Goal: Task Accomplishment & Management: Use online tool/utility

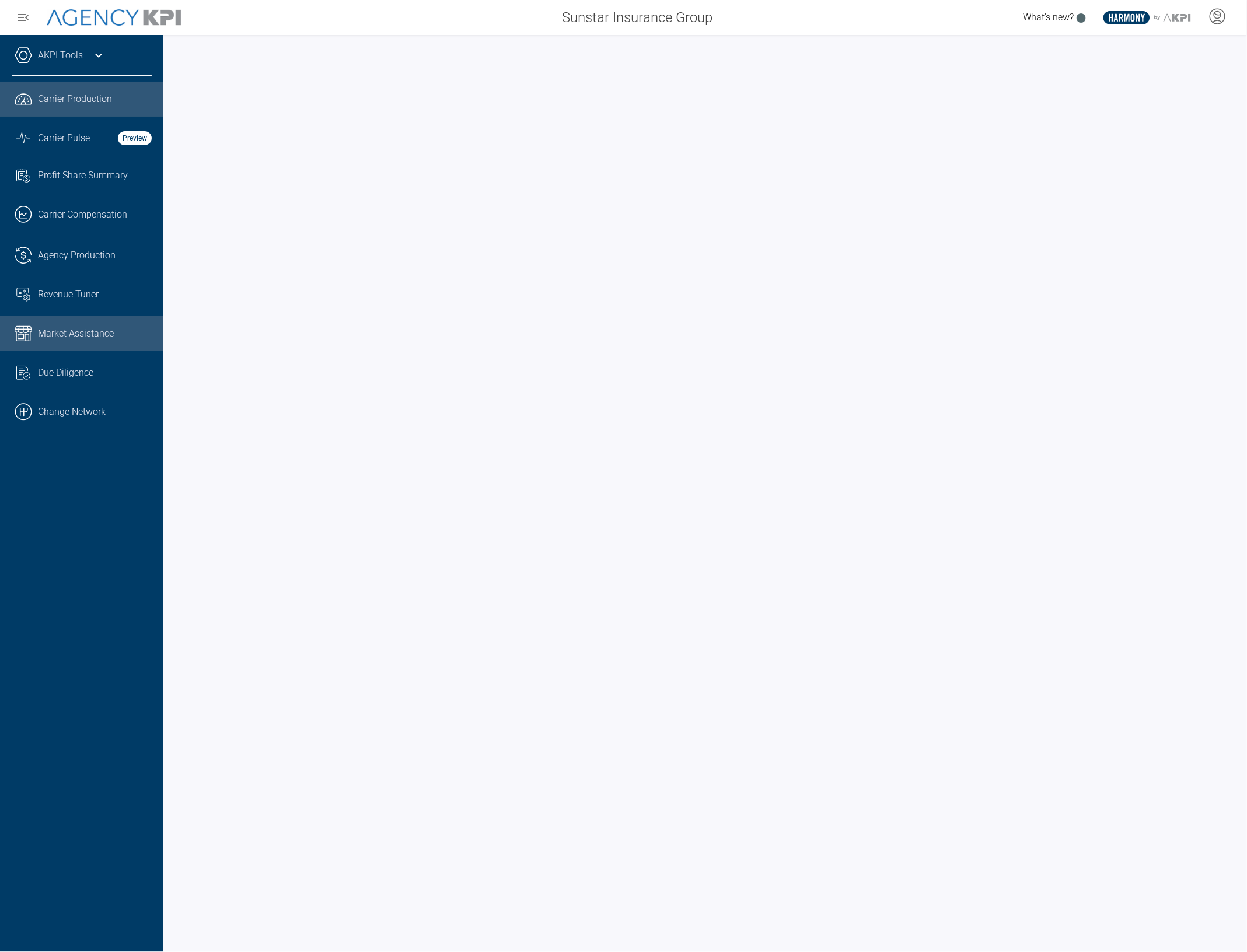
click at [67, 330] on span "Market Assistance" at bounding box center [75, 334] width 76 height 14
click at [99, 62] on icon at bounding box center [99, 55] width 14 height 14
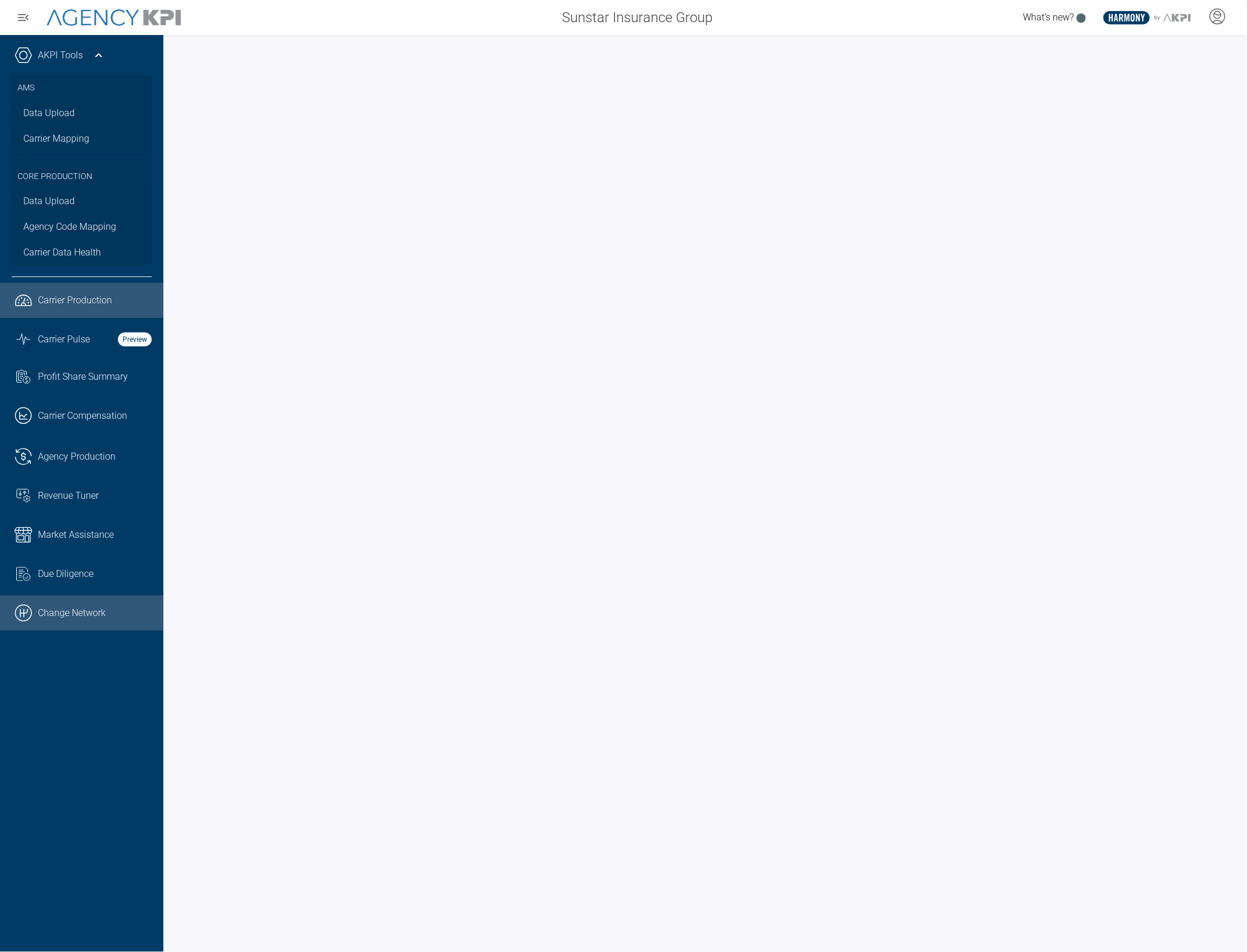
click at [57, 605] on link ".cls-1{fill:none;stroke:#000;stroke-linecap:round;stroke-linejoin:round;stroke-…" at bounding box center [81, 613] width 163 height 35
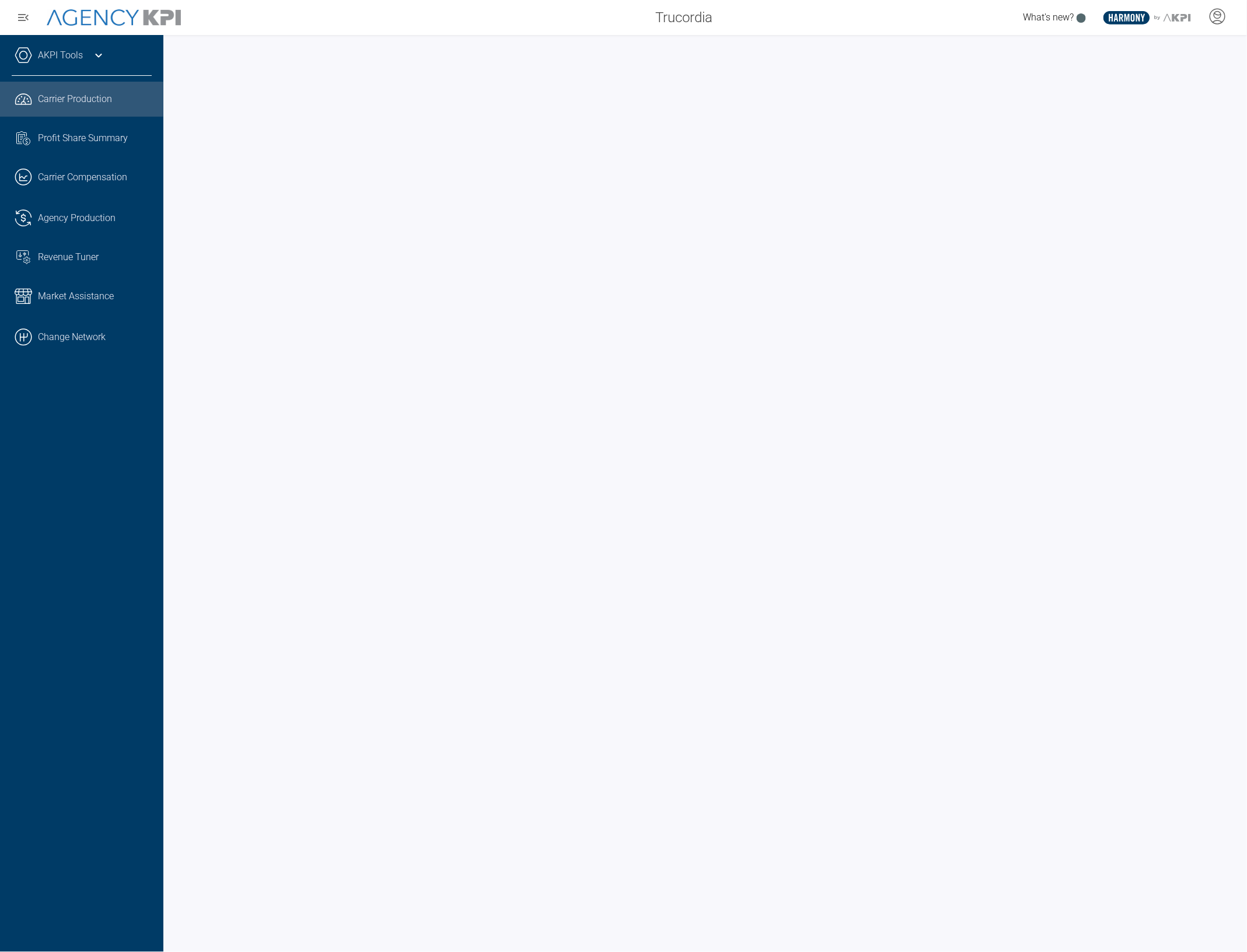
click at [62, 62] on link "AKPI Tools" at bounding box center [60, 55] width 45 height 14
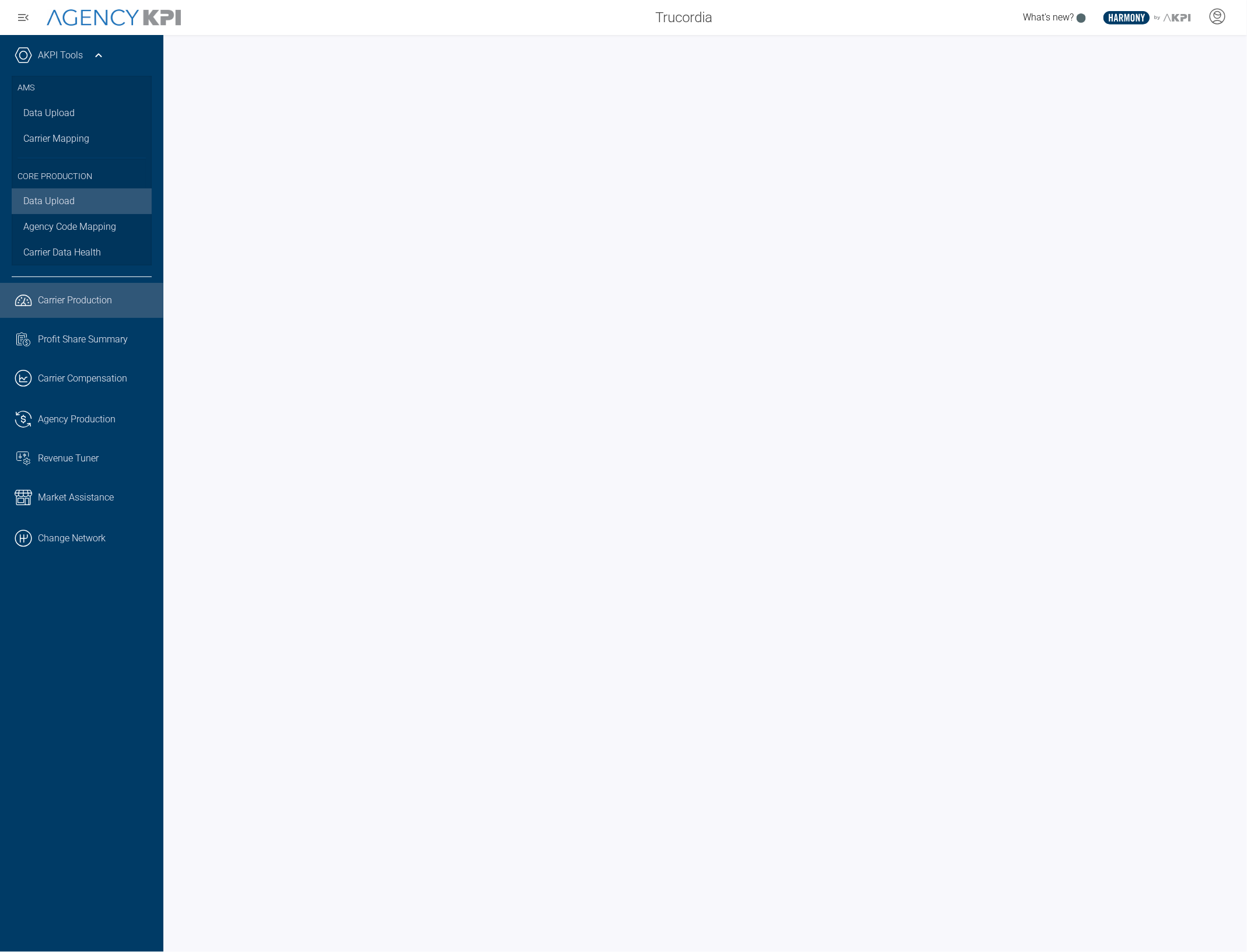
click at [68, 196] on link "Data Upload" at bounding box center [81, 201] width 140 height 25
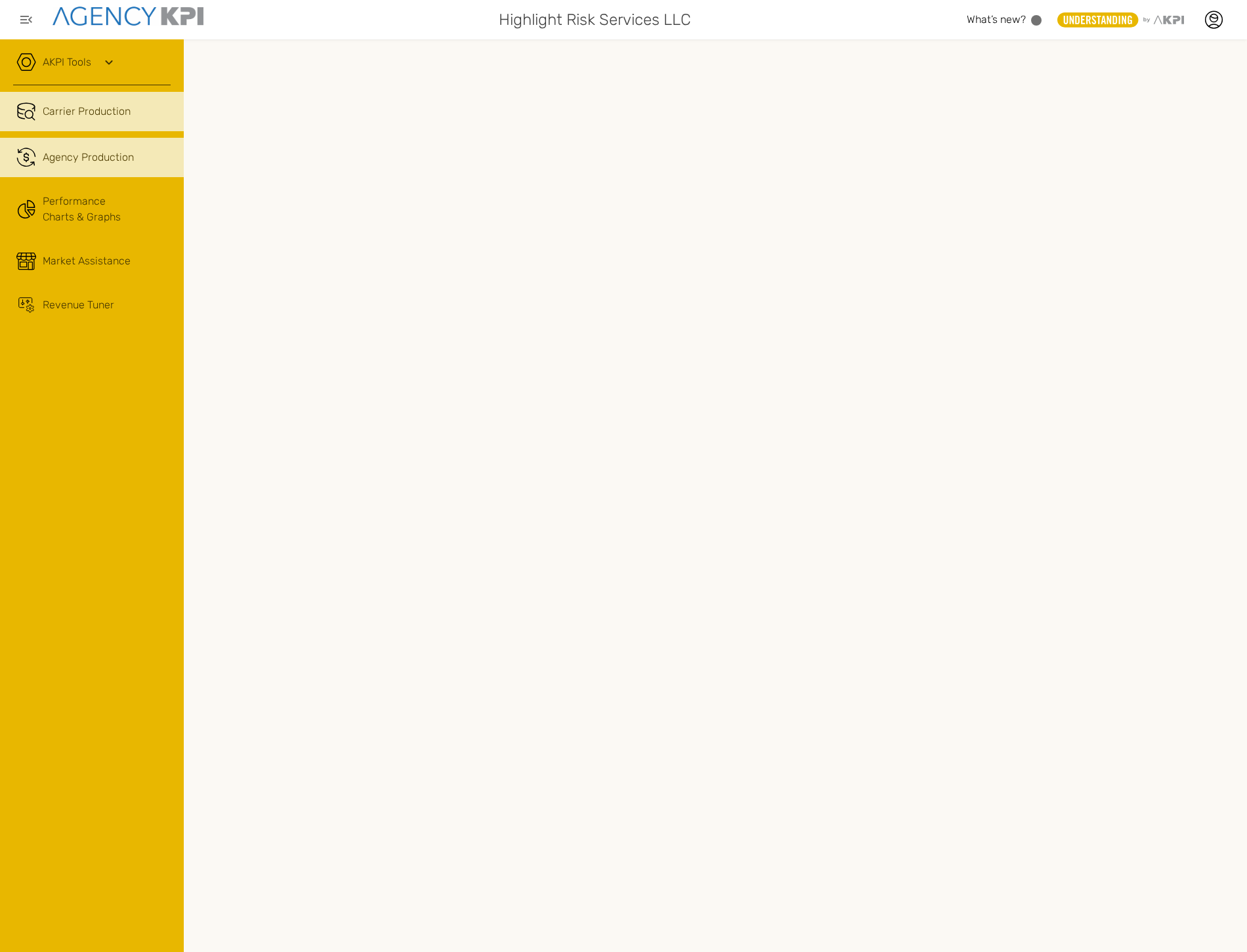
click at [124, 153] on span "Agency Production" at bounding box center [88, 157] width 91 height 16
click at [115, 160] on div "Agency Production" at bounding box center [88, 157] width 91 height 16
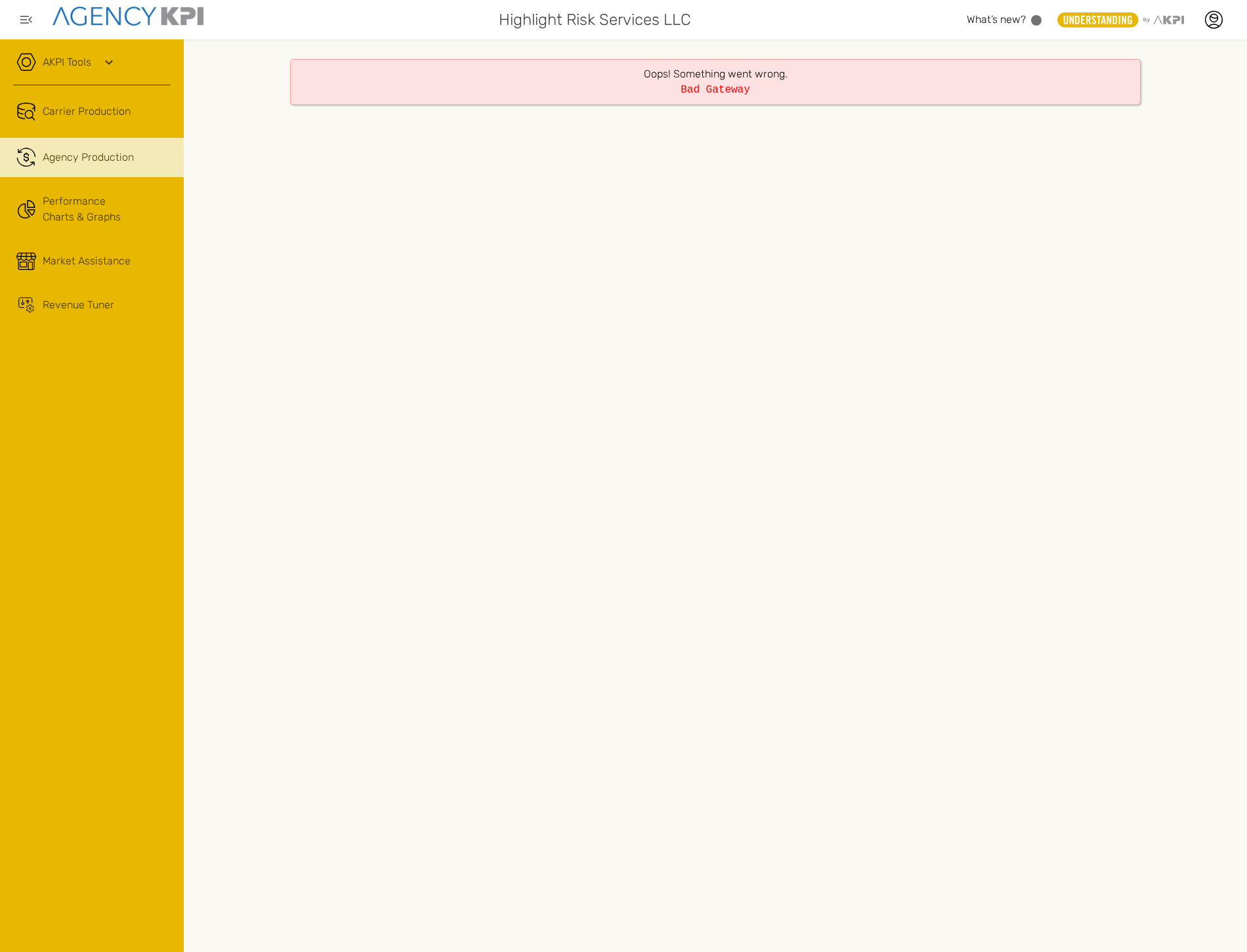
click at [345, 280] on div "Oops! Something went wrong. Bad Gateway" at bounding box center [715, 495] width 1063 height 912
click at [844, 10] on icon at bounding box center [1213, 19] width 20 height 20
click at [844, 132] on li "Log Out" at bounding box center [1158, 135] width 146 height 34
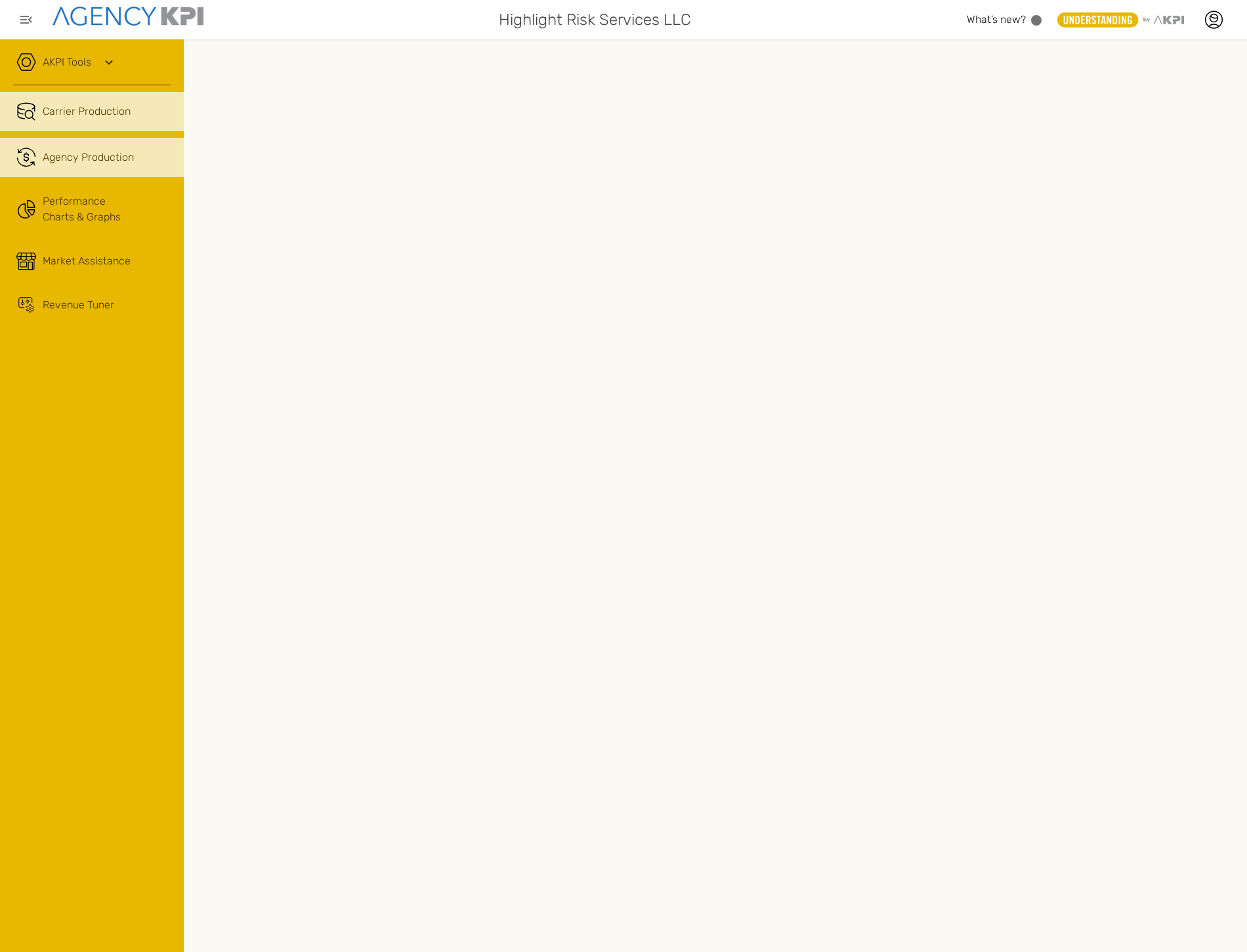
click at [49, 154] on div "Agency Production" at bounding box center [88, 157] width 91 height 16
click at [67, 70] on link "AKPI Tools" at bounding box center [67, 62] width 48 height 16
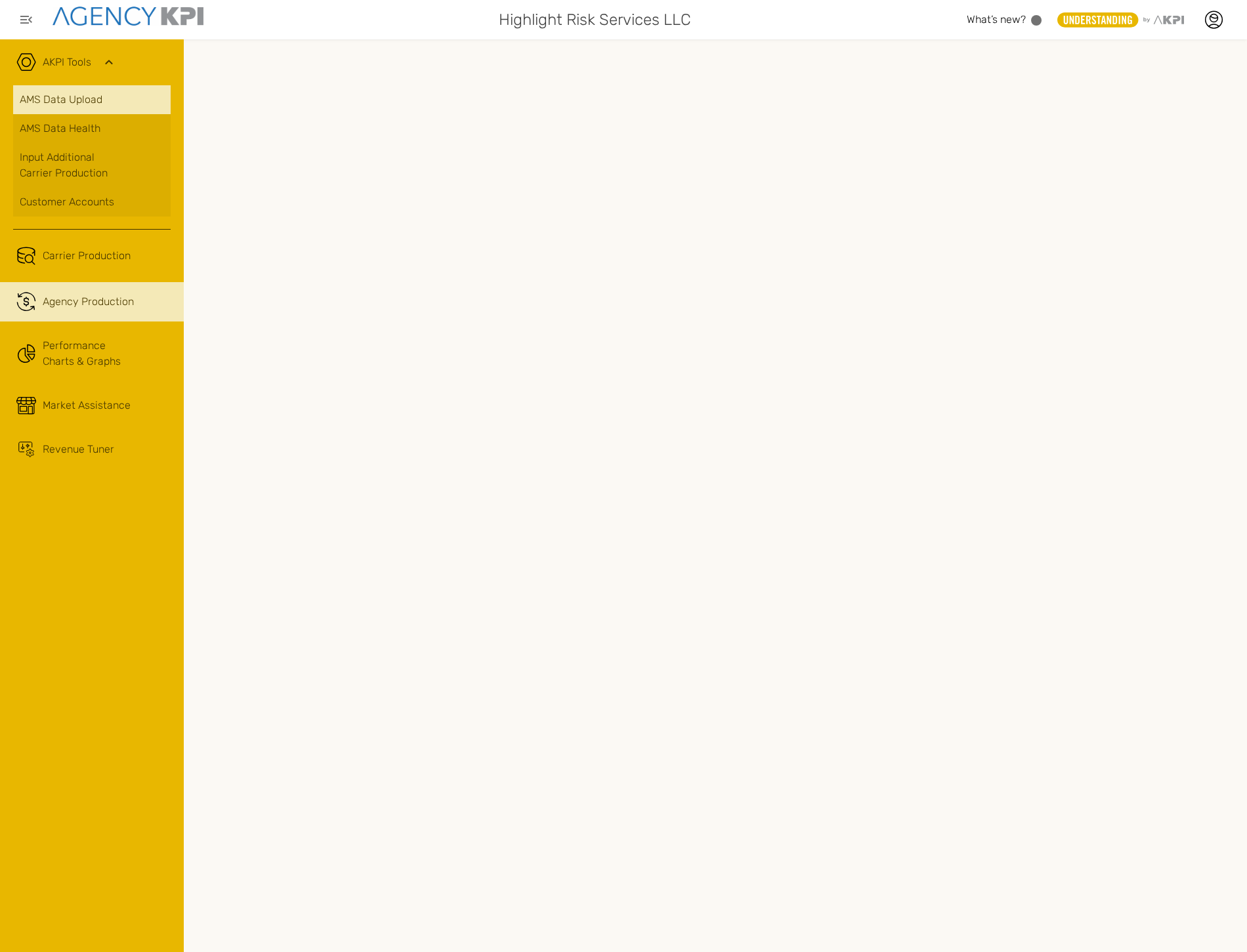
click at [72, 106] on link "AMS Data Upload" at bounding box center [91, 100] width 157 height 29
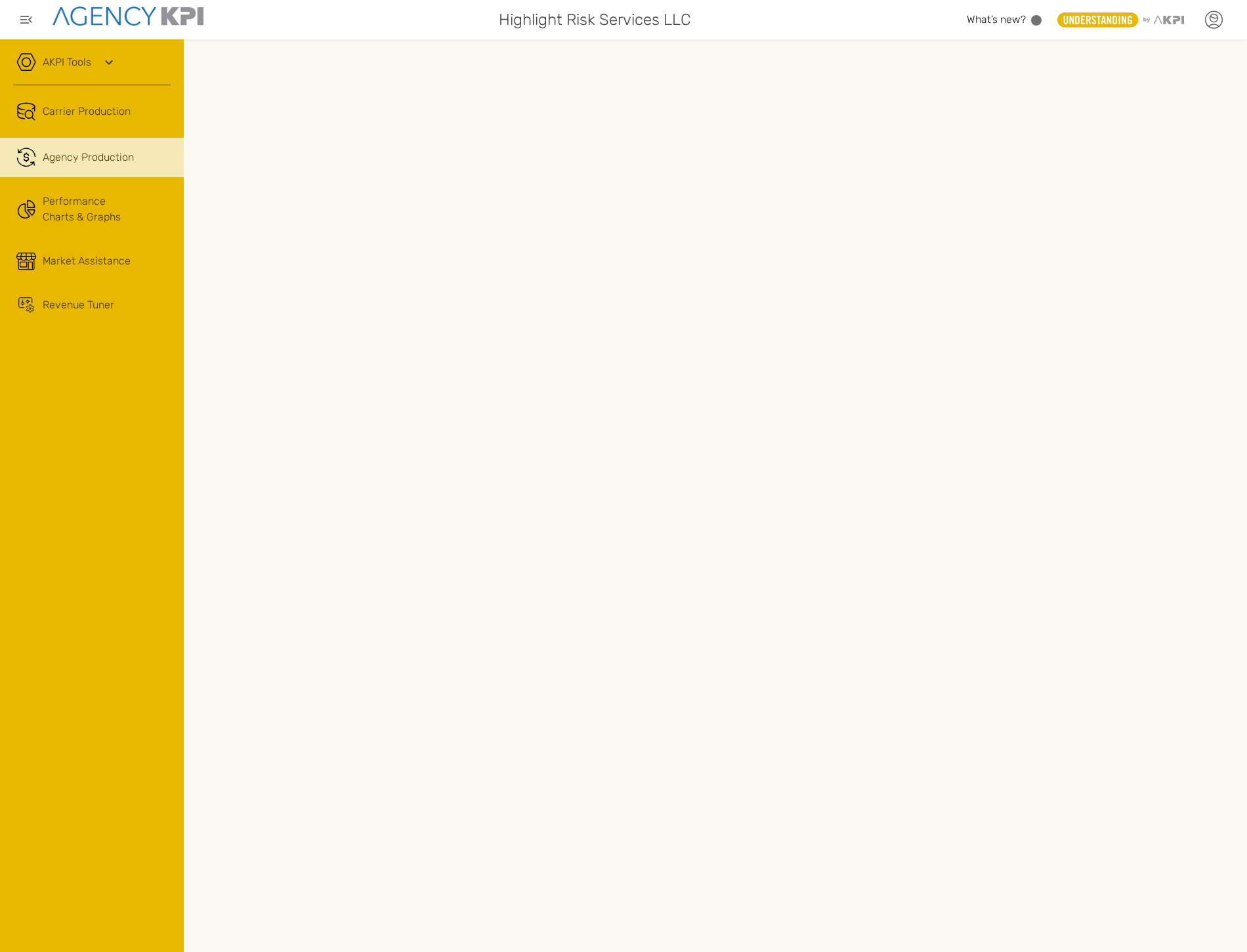
click at [1221, 27] on icon at bounding box center [1213, 19] width 20 height 20
click at [1153, 127] on li "Log Out" at bounding box center [1158, 135] width 146 height 34
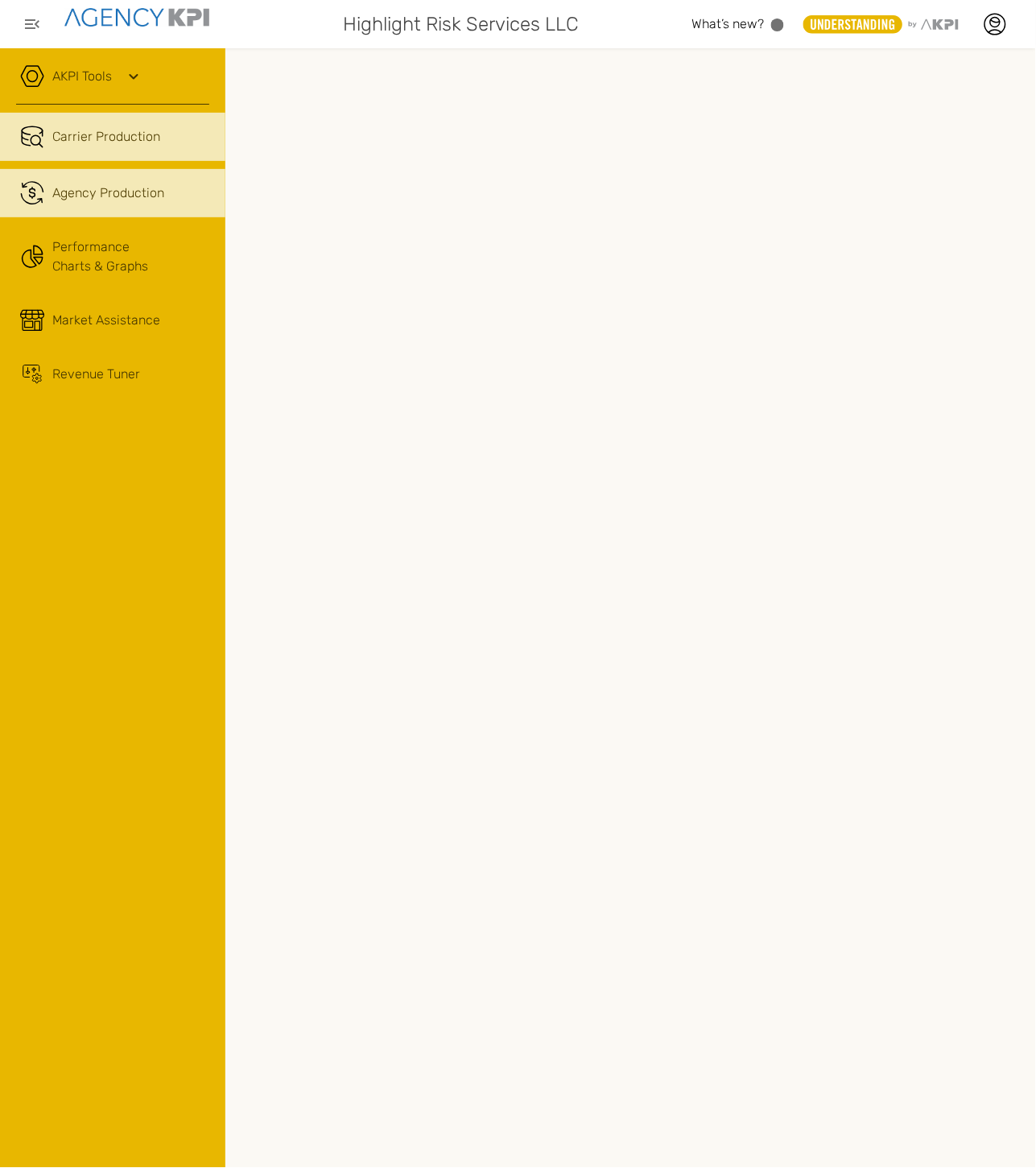
click at [186, 206] on link ".cls-1{fill:none;stroke:#221f20;stroke-linecap:round;stroke-linejoin:round;stro…" at bounding box center [112, 193] width 225 height 48
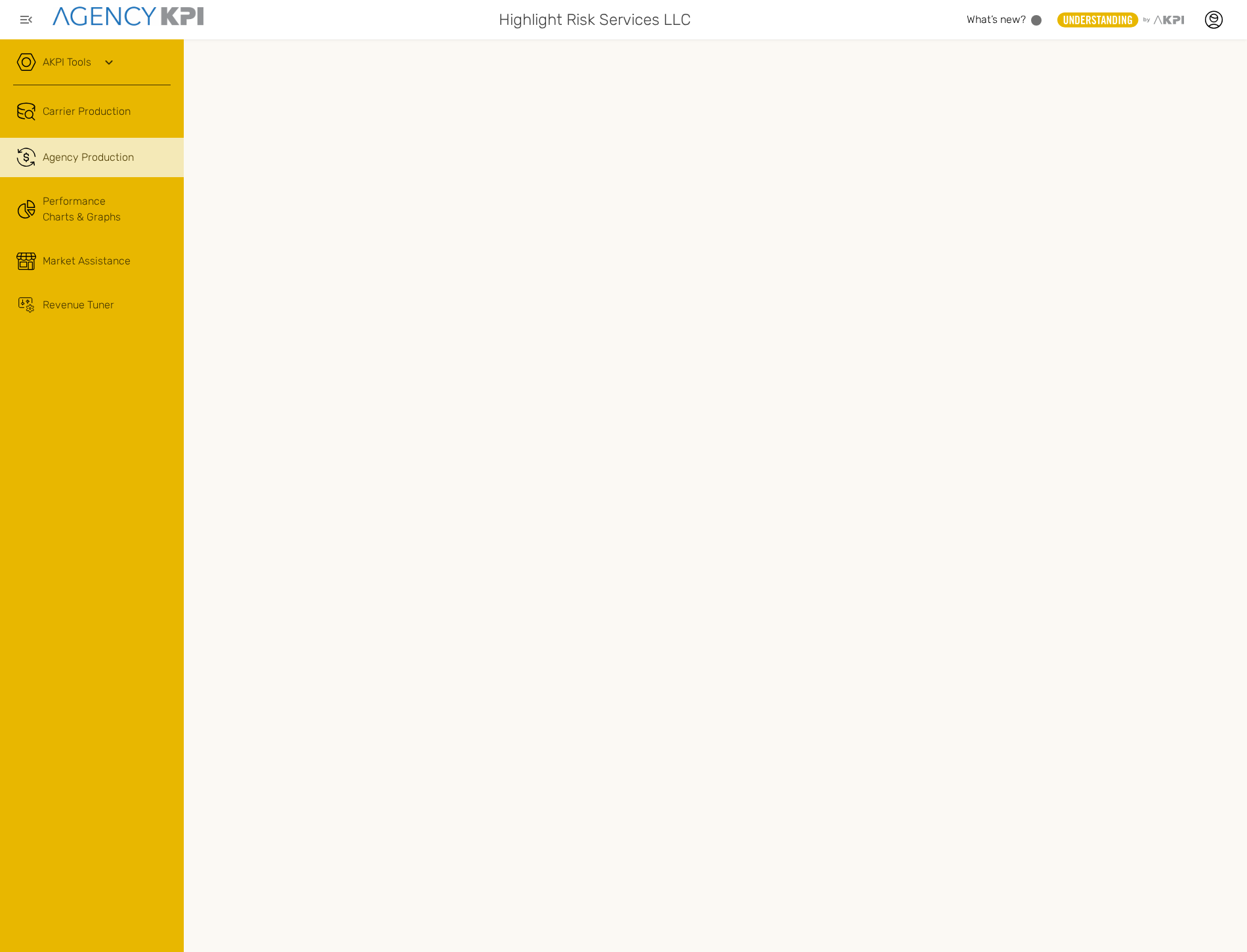
click at [75, 54] on link "AKPI Tools" at bounding box center [67, 62] width 48 height 16
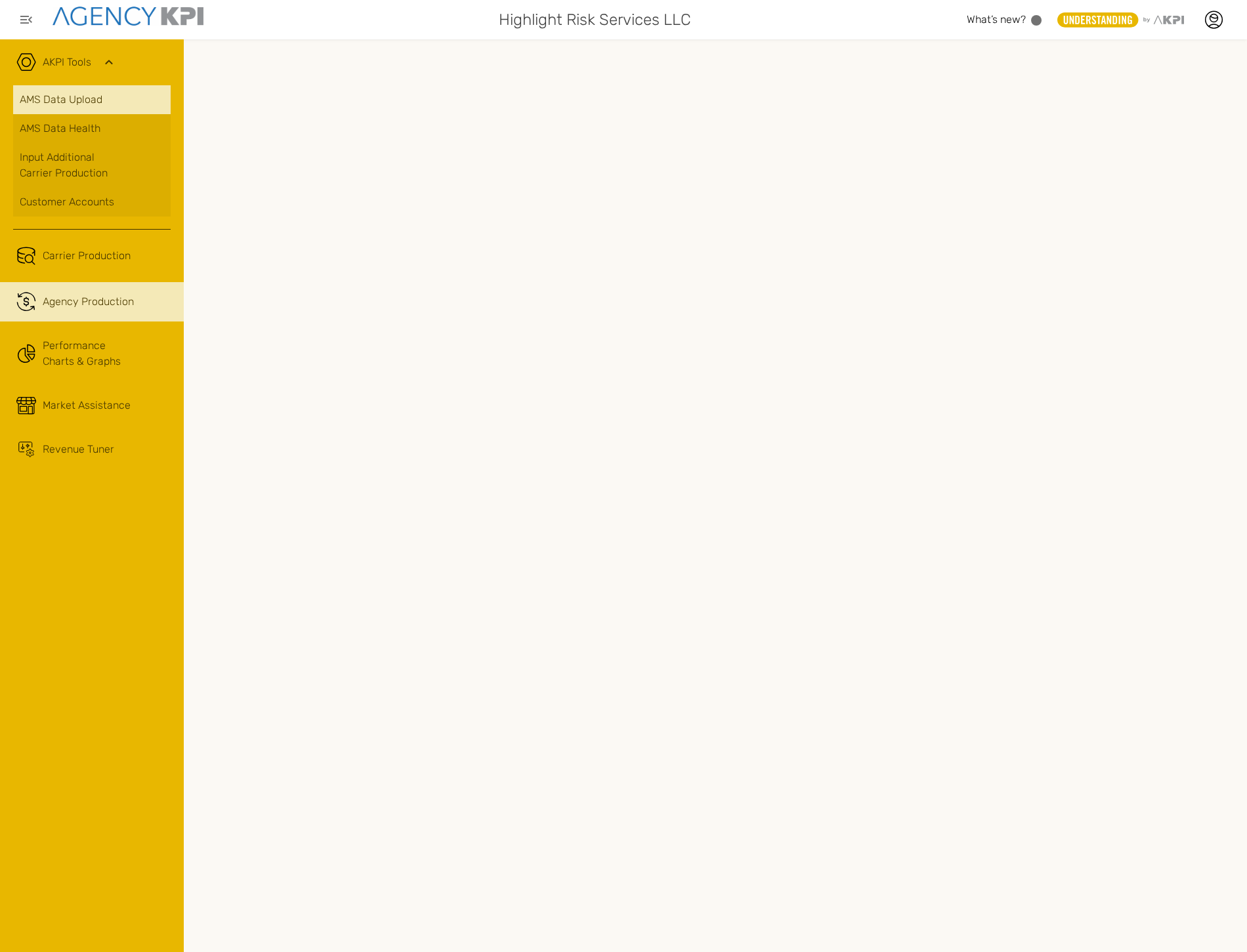
click at [87, 108] on link "AMS Data Upload" at bounding box center [91, 100] width 157 height 29
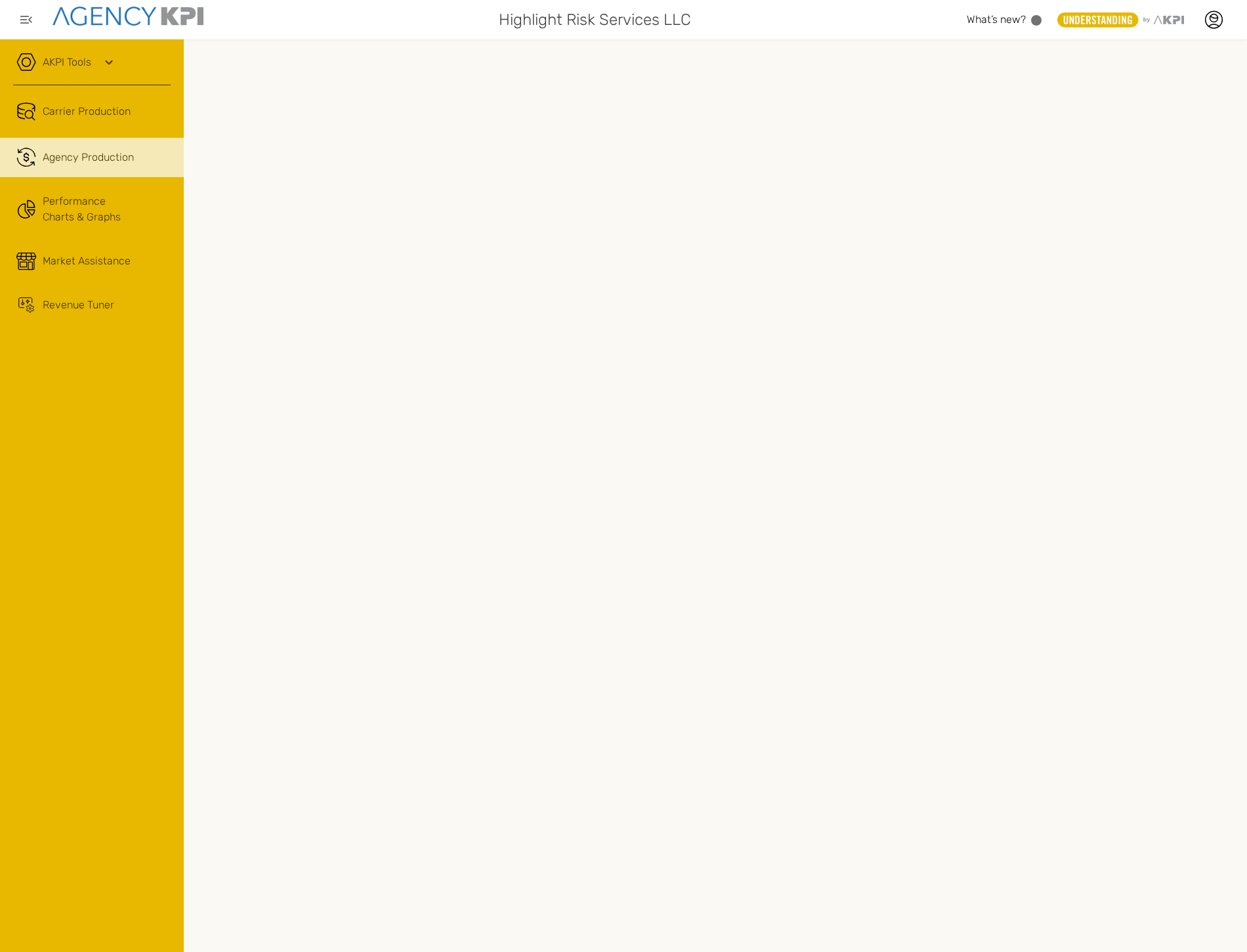
click at [95, 168] on link ".cls-1{fill:none;stroke:#221f20;stroke-linecap:round;stroke-linejoin:round;stro…" at bounding box center [91, 157] width 184 height 40
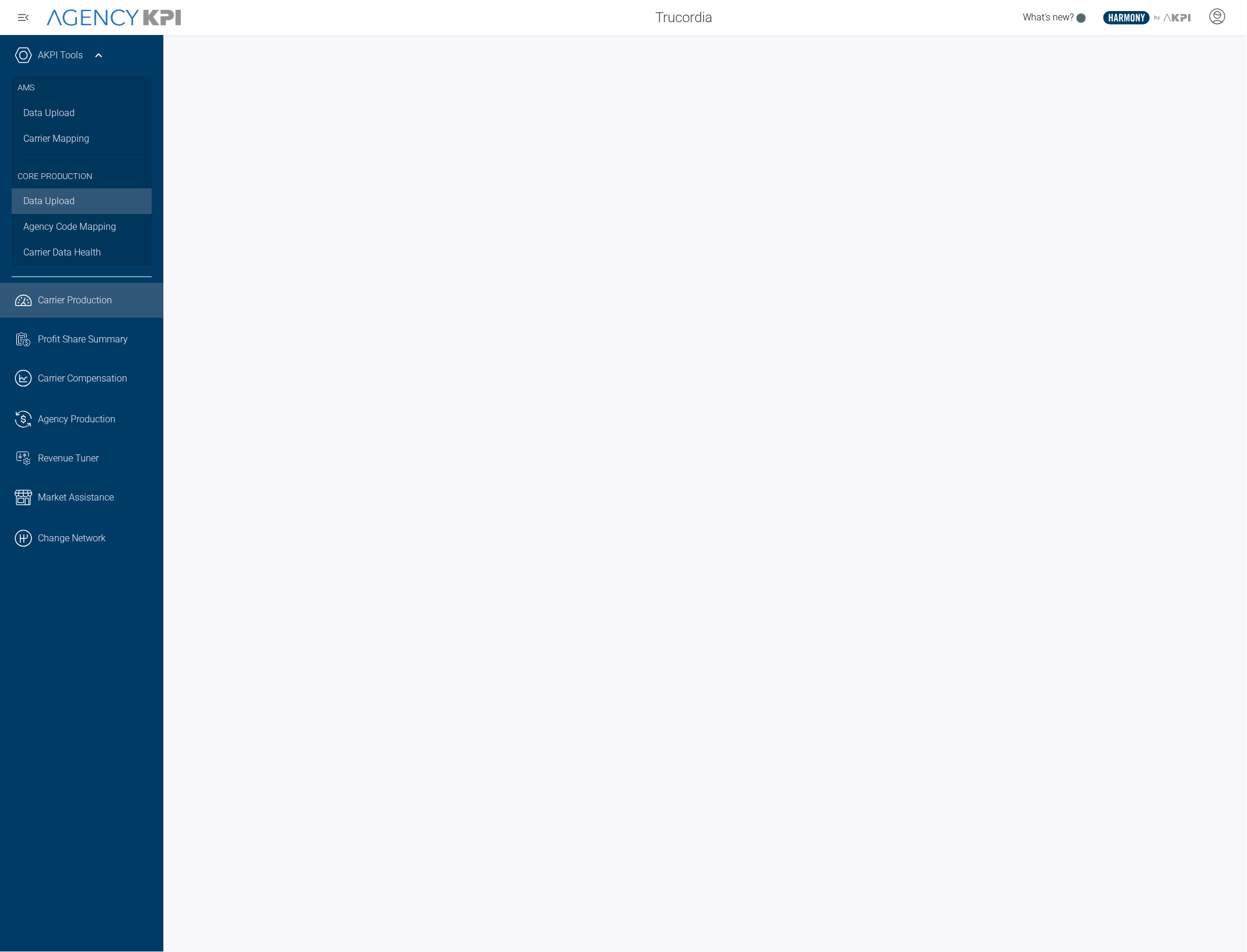
click at [60, 202] on link "Data Upload" at bounding box center [81, 201] width 140 height 25
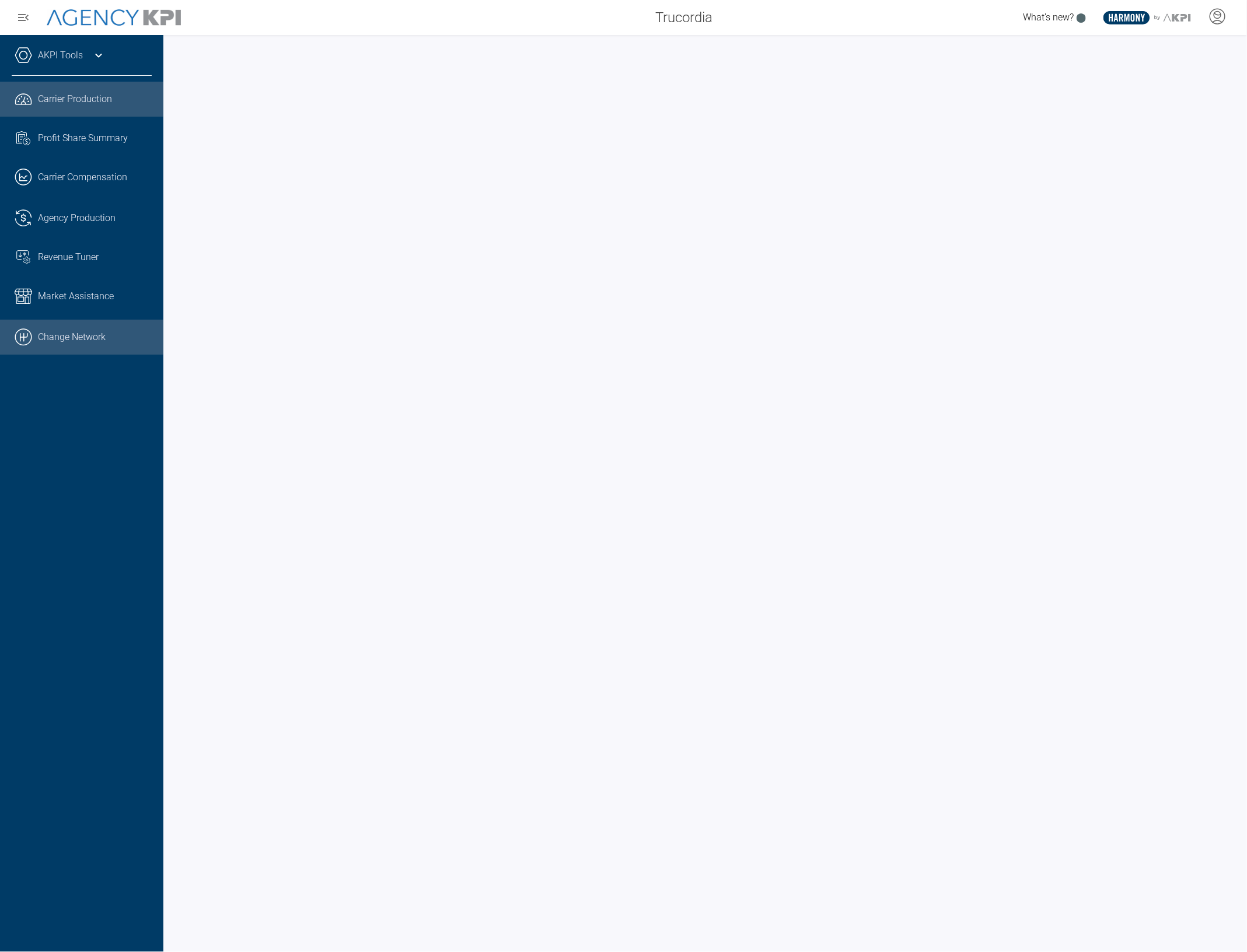
click at [106, 353] on link ".cls-1{fill:none;stroke:#000;stroke-linecap:round;stroke-linejoin:round;stroke-…" at bounding box center [81, 337] width 163 height 35
click at [1235, 298] on div at bounding box center [704, 494] width 1083 height 917
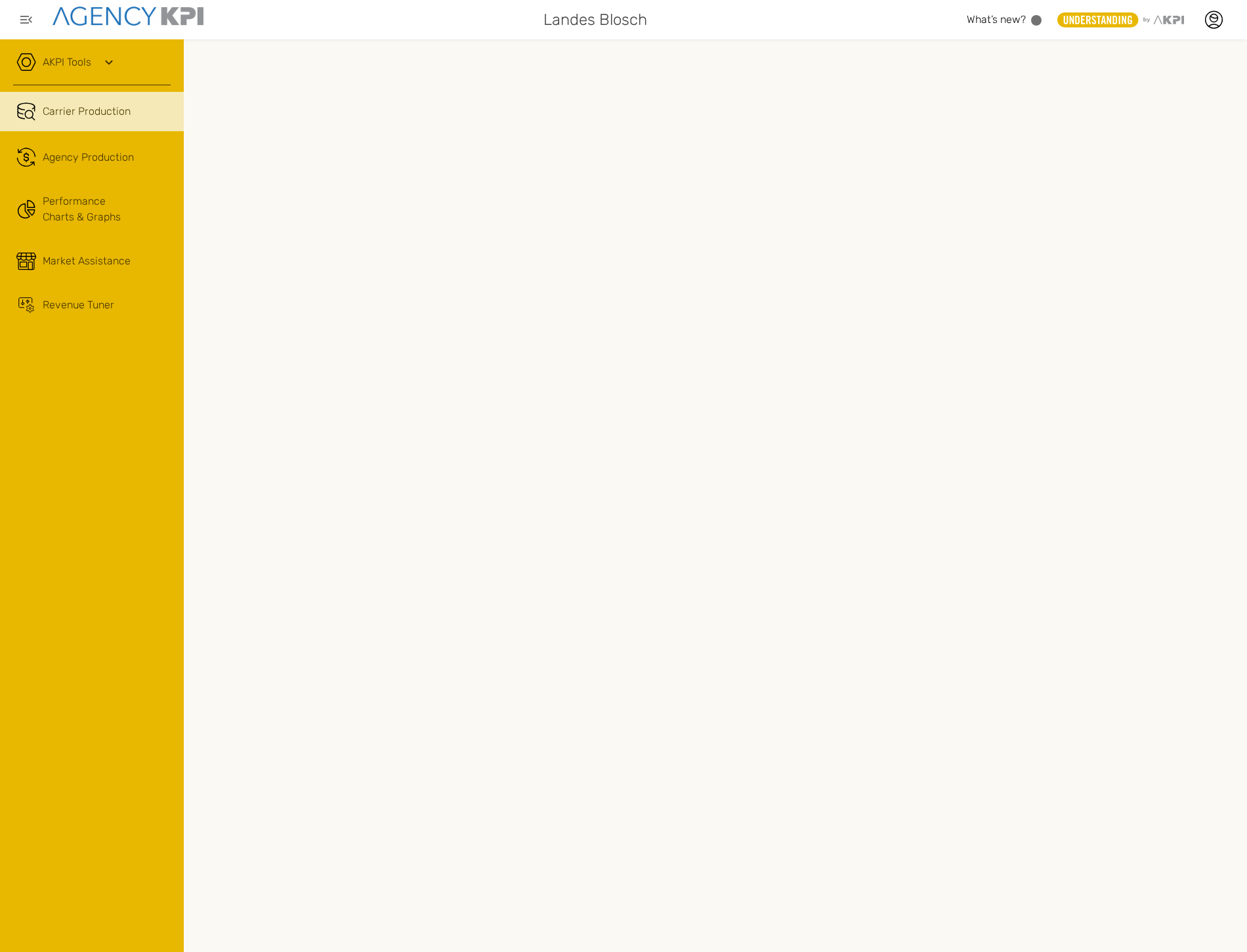
click at [89, 75] on div "AKPI Tools" at bounding box center [91, 69] width 157 height 33
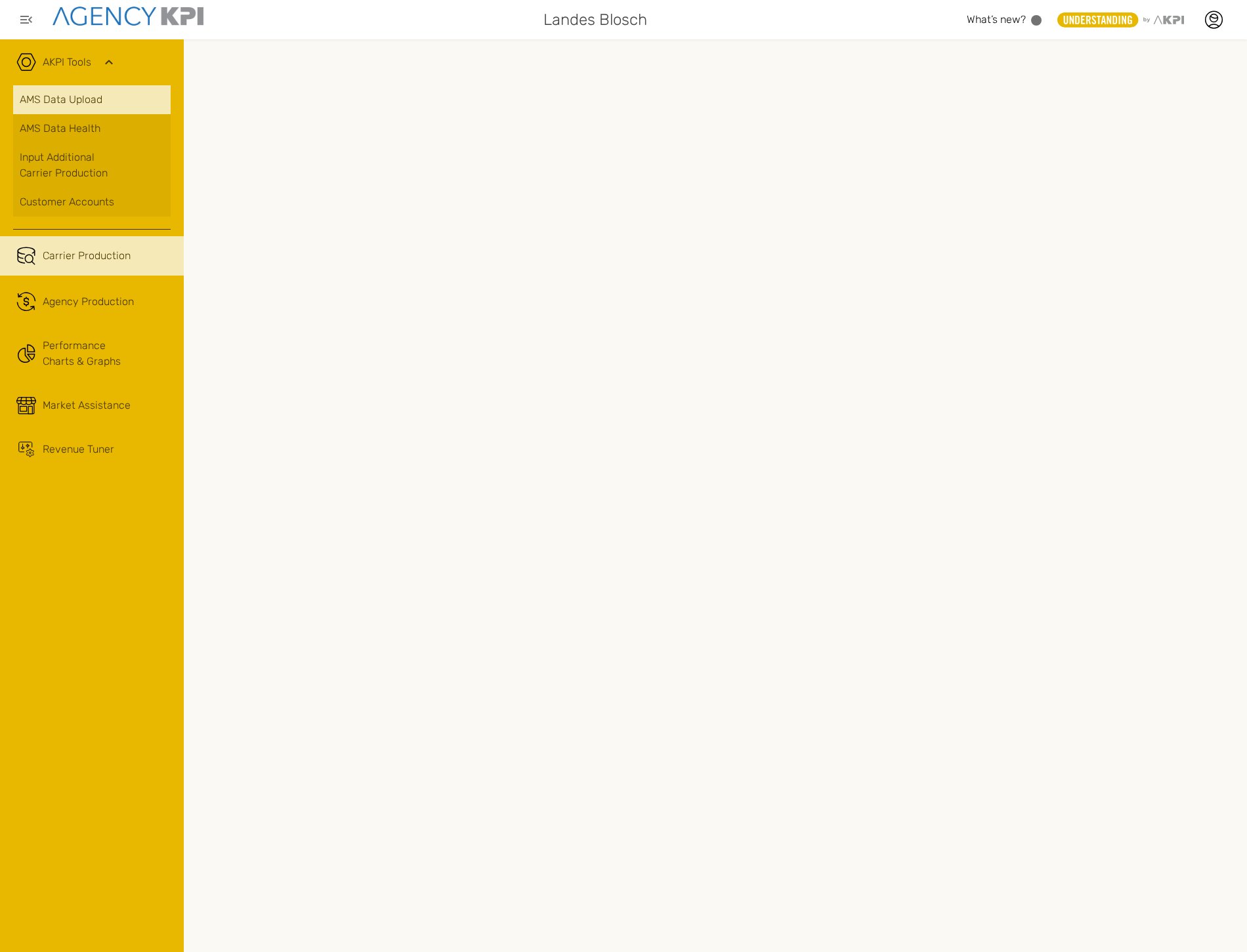
click at [103, 110] on link "AMS Data Upload" at bounding box center [91, 100] width 157 height 29
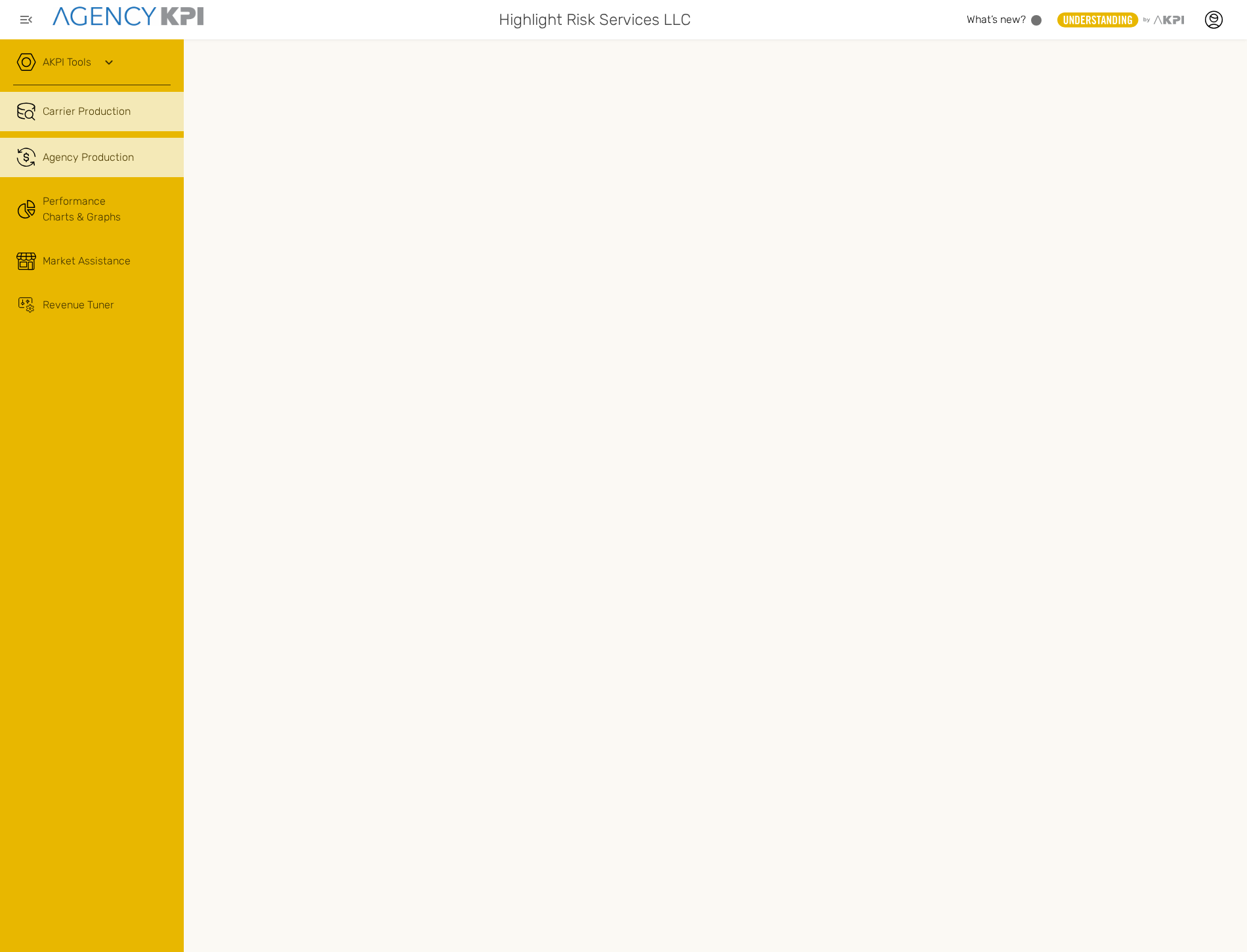
click at [116, 151] on span "Agency Production" at bounding box center [88, 157] width 91 height 16
click at [71, 60] on link "AKPI Tools" at bounding box center [67, 62] width 48 height 16
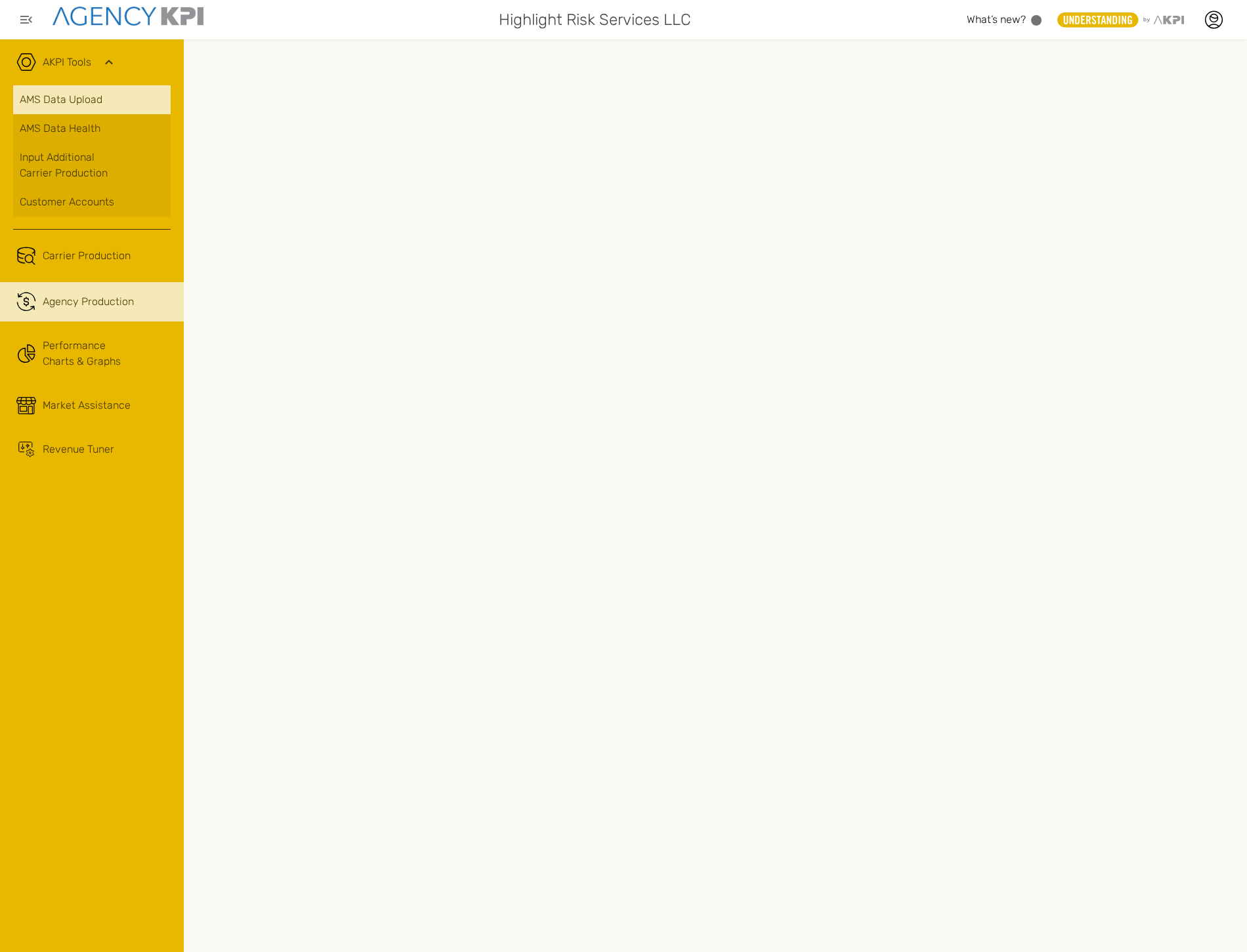
click at [73, 102] on link "AMS Data Upload" at bounding box center [91, 100] width 157 height 29
